Goal: Complete application form

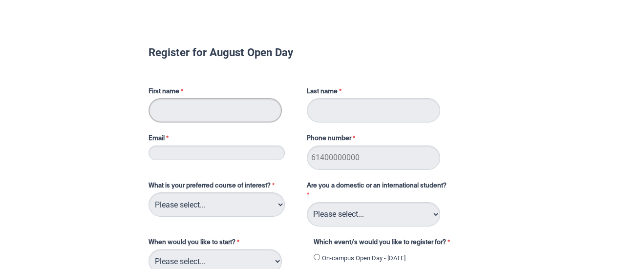
click at [238, 115] on input "First name" at bounding box center [215, 110] width 133 height 24
type input "[PERSON_NAME]"
click at [353, 110] on input "Last name" at bounding box center [373, 110] width 133 height 24
type input "Cowell"
click at [170, 152] on input "Email" at bounding box center [217, 153] width 136 height 15
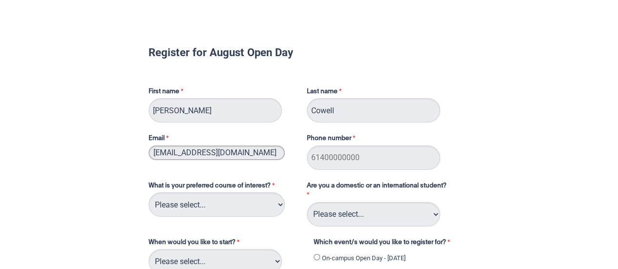
type input "[EMAIL_ADDRESS][DOMAIN_NAME]"
click at [368, 154] on input "Phone number" at bounding box center [373, 158] width 133 height 24
type input "0451330347"
click at [281, 206] on select "Please select... 2D Animation Acting Audio Engineering Circus Arts Comedy Digit…" at bounding box center [217, 205] width 136 height 24
select select "tfa_109"
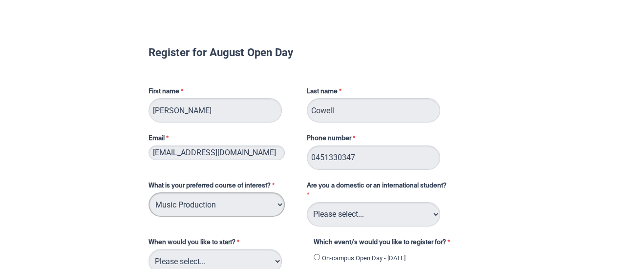
click at [149, 193] on select "Please select... 2D Animation Acting Audio Engineering Circus Arts Comedy Digit…" at bounding box center [217, 205] width 136 height 24
click at [436, 212] on select "Please select... Domestic Student International Student" at bounding box center [373, 214] width 133 height 24
select select "tfa_126"
click at [307, 202] on select "Please select... Domestic Student International Student" at bounding box center [373, 214] width 133 height 24
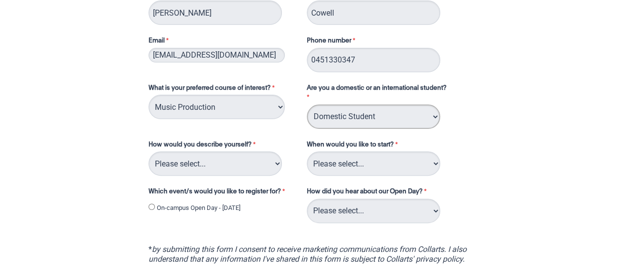
scroll to position [137, 0]
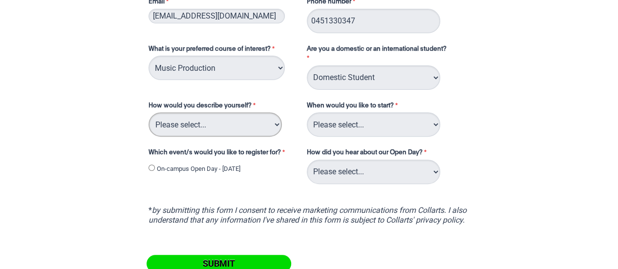
click at [278, 123] on select "Please select... I've completed Year 12 I'm looking for a career change I'm alr…" at bounding box center [215, 124] width 133 height 24
select select "tfa_70"
click at [149, 112] on select "Please select... I've completed Year 12 I'm looking for a career change I'm alr…" at bounding box center [215, 124] width 133 height 24
click at [430, 130] on select "Please select... Trimester 3 2025, starting [DATE] Trimester 1 2026, starting […" at bounding box center [373, 124] width 133 height 24
click at [449, 196] on div "* by submitting this form I consent to receive marketing communications from Co…" at bounding box center [310, 210] width 322 height 29
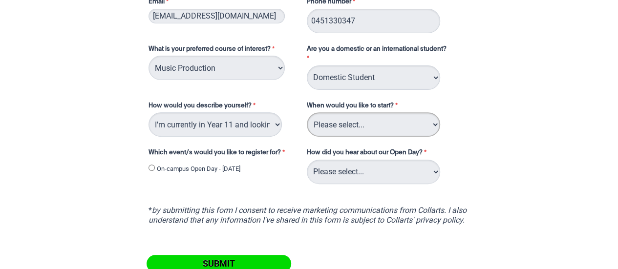
click at [434, 128] on select "Please select... Trimester 3 2025, starting [DATE] Trimester 1 2026, starting […" at bounding box center [373, 124] width 133 height 24
select select "tfa_234"
click at [307, 112] on select "Please select... Trimester 3 2025, starting [DATE] Trimester 1 2026, starting […" at bounding box center [373, 124] width 133 height 24
click at [151, 167] on input "On-campus Open Day - [DATE]" at bounding box center [152, 168] width 6 height 6
radio input "true"
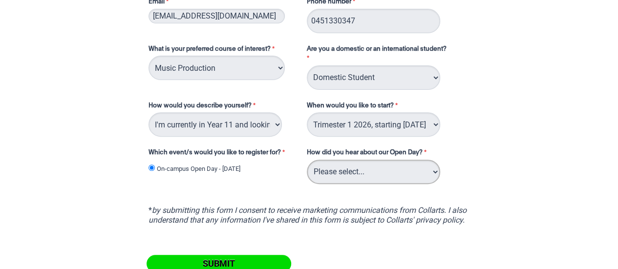
click at [433, 171] on select "Please select... Career Advisor Career Expo Collarts Newsletter/Email Collarts …" at bounding box center [373, 172] width 133 height 24
select select "tfa_136"
click at [307, 160] on select "Please select... Career Advisor Career Expo Collarts Newsletter/Email Collarts …" at bounding box center [373, 172] width 133 height 24
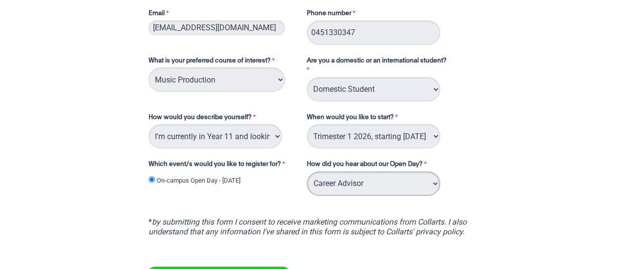
scroll to position [219, 0]
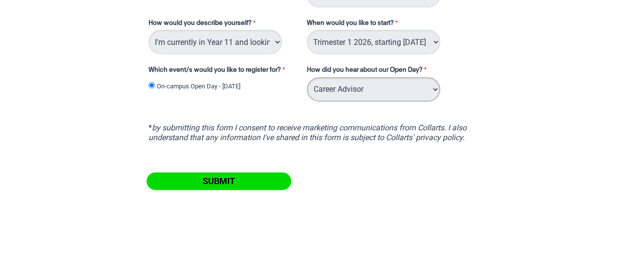
click at [221, 184] on input "Submit" at bounding box center [219, 182] width 145 height 18
